Goal: Task Accomplishment & Management: Manage account settings

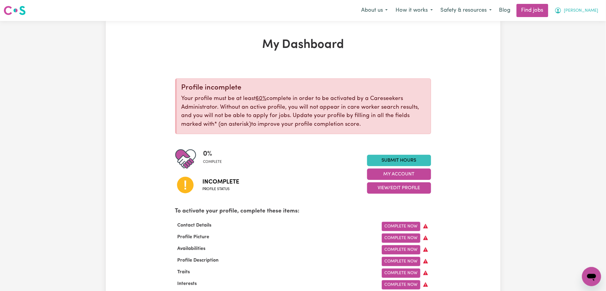
click at [582, 9] on span "[PERSON_NAME]" at bounding box center [582, 10] width 34 height 7
click at [577, 44] on link "Logout" at bounding box center [578, 45] width 47 height 11
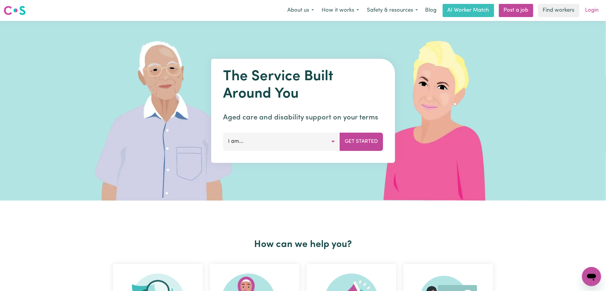
click at [593, 7] on link "Login" at bounding box center [592, 10] width 21 height 13
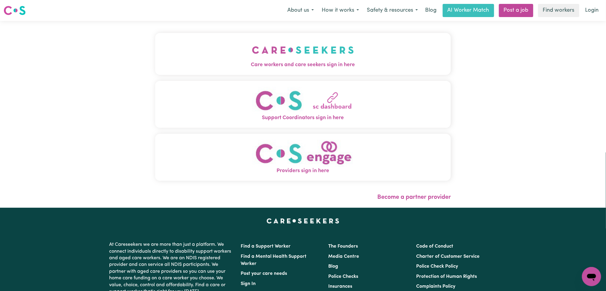
click at [267, 47] on img "Care workers and care seekers sign in here" at bounding box center [303, 50] width 102 height 22
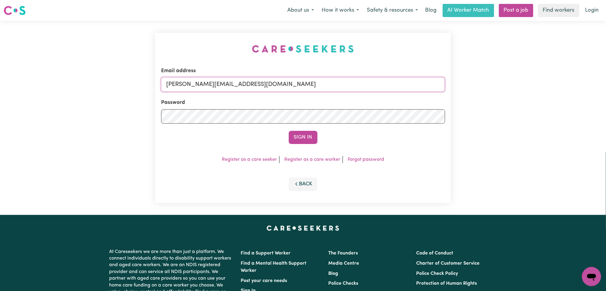
drag, startPoint x: 235, startPoint y: 85, endPoint x: 235, endPoint y: 89, distance: 3.9
click at [235, 85] on input "[PERSON_NAME][EMAIL_ADDRESS][DOMAIN_NAME]" at bounding box center [303, 84] width 284 height 14
drag, startPoint x: 197, startPoint y: 81, endPoint x: 339, endPoint y: 107, distance: 144.1
click at [365, 91] on input "Superuser~[EMAIL_ADDRESS][DOMAIN_NAME]" at bounding box center [303, 84] width 284 height 14
type input "Superuser~[EMAIL_ADDRESS][DOMAIN_NAME]"
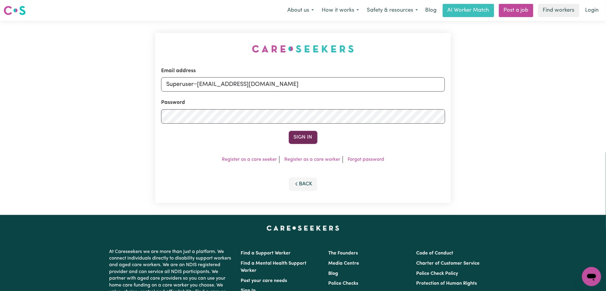
click at [298, 140] on button "Sign In" at bounding box center [303, 137] width 29 height 13
